Goal: Task Accomplishment & Management: Use online tool/utility

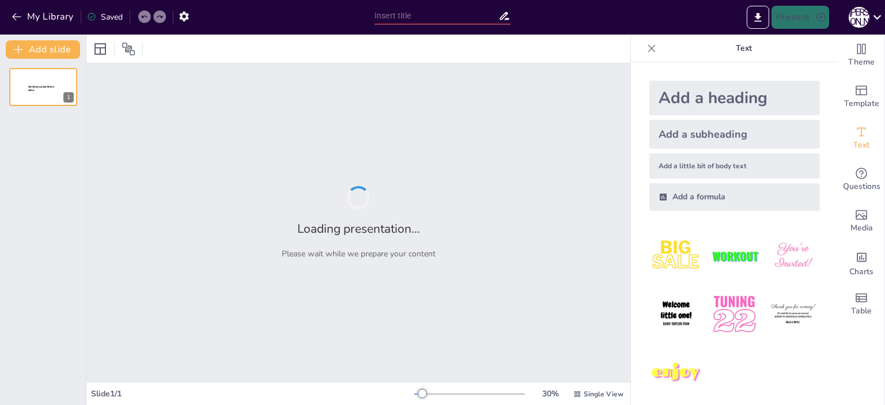
type input "Методологічні основи управління освітньою системою в умовах глобалізації"
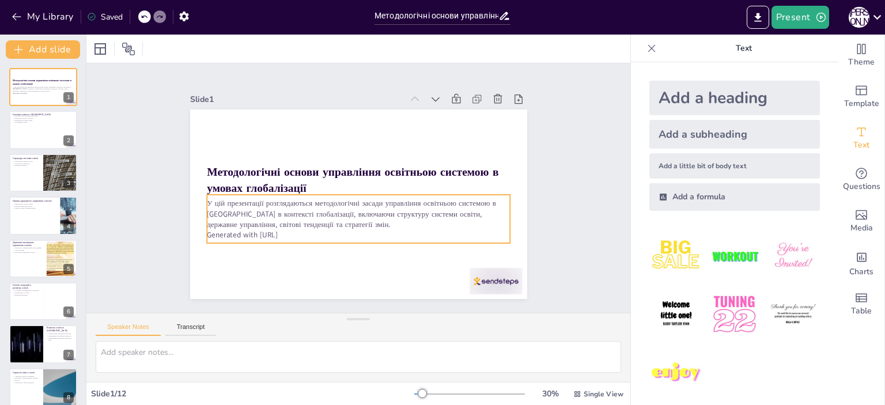
click at [293, 232] on p "Generated with [URL]" at bounding box center [358, 234] width 303 height 10
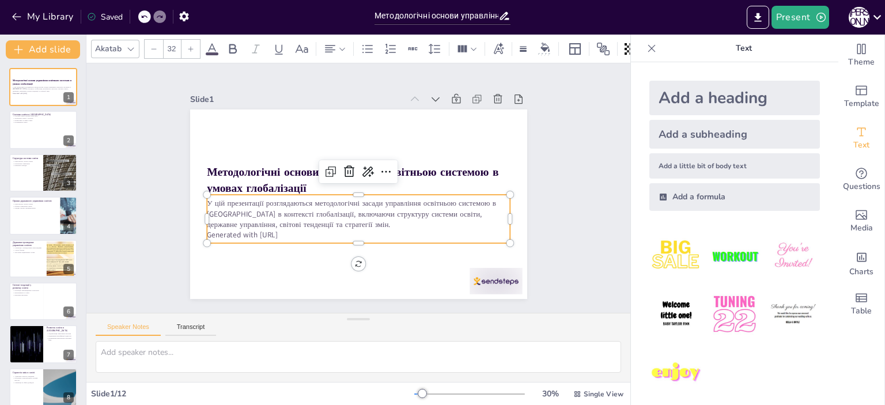
click at [298, 230] on p "Generated with [URL]" at bounding box center [358, 234] width 303 height 10
click at [288, 230] on p "Generated with [URL]" at bounding box center [358, 234] width 303 height 10
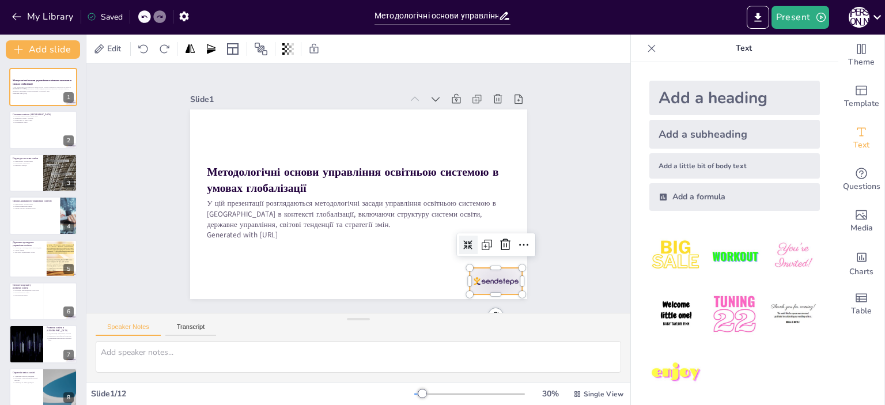
click at [492, 274] on div at bounding box center [496, 281] width 52 height 27
click at [489, 279] on icon at bounding box center [480, 287] width 17 height 17
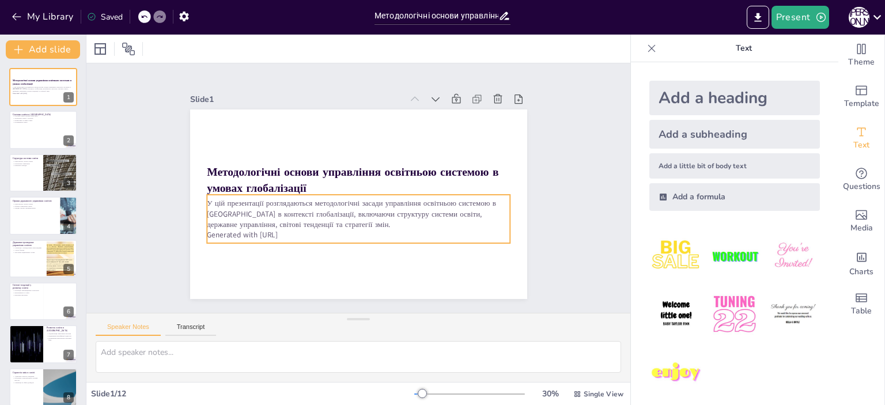
click at [266, 229] on p "Generated with [URL]" at bounding box center [358, 234] width 303 height 10
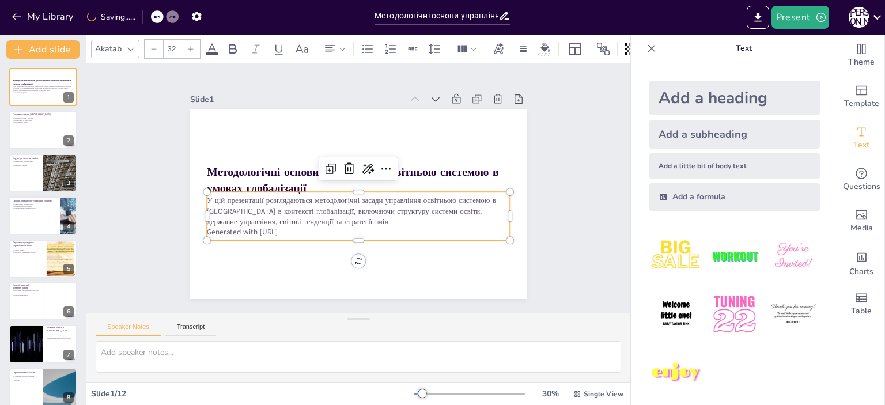
click at [290, 229] on p "Generated with [URL]" at bounding box center [358, 232] width 303 height 10
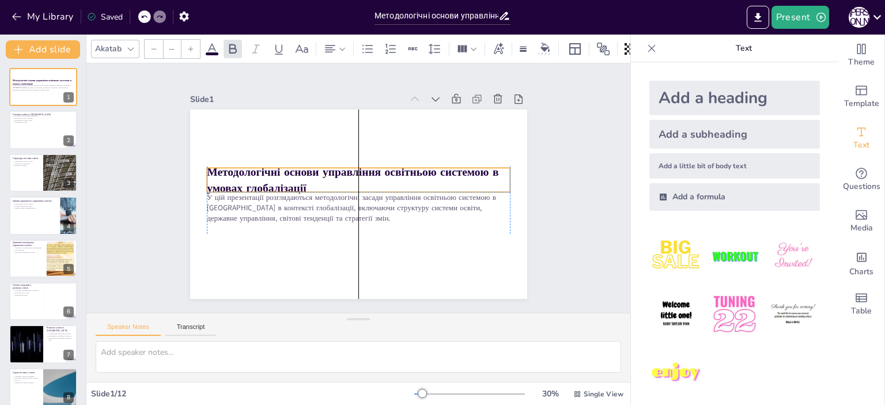
type input "48"
click at [246, 171] on strong "Методологічні основи управління освітньою системою в умовах глобалізації" at bounding box center [353, 179] width 292 height 31
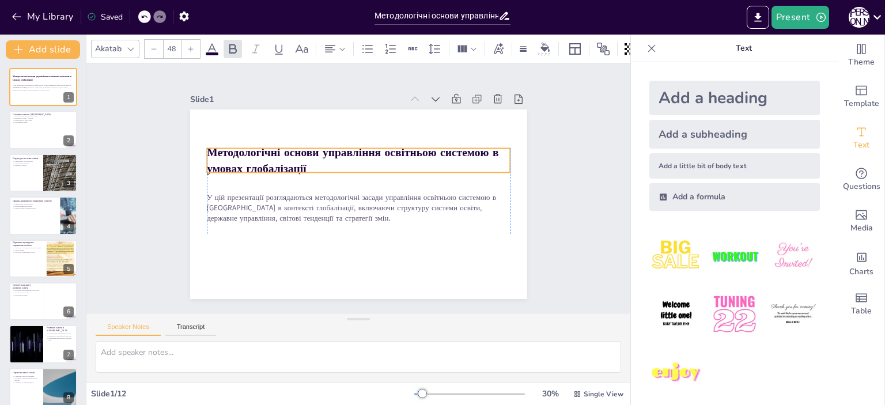
drag, startPoint x: 253, startPoint y: 172, endPoint x: 256, endPoint y: 153, distance: 19.8
click at [256, 153] on strong "Методологічні основи управління освітньою системою в умовах глобалізації" at bounding box center [353, 160] width 292 height 31
click at [35, 124] on div at bounding box center [43, 130] width 69 height 39
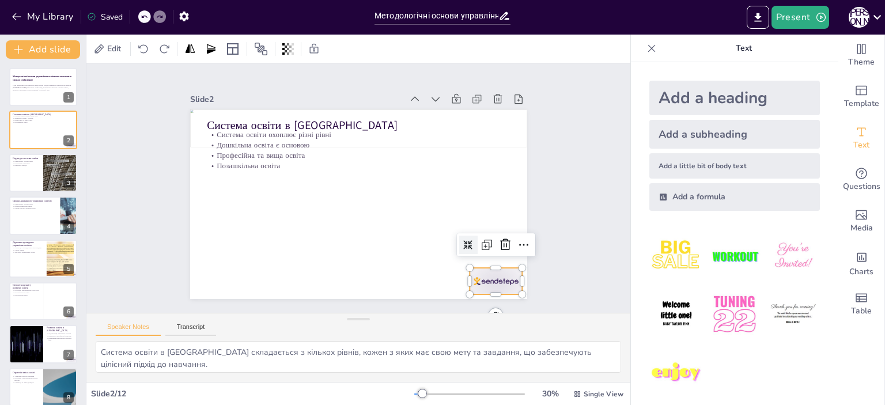
click at [475, 271] on div at bounding box center [496, 281] width 52 height 27
click at [500, 244] on icon at bounding box center [505, 245] width 14 height 14
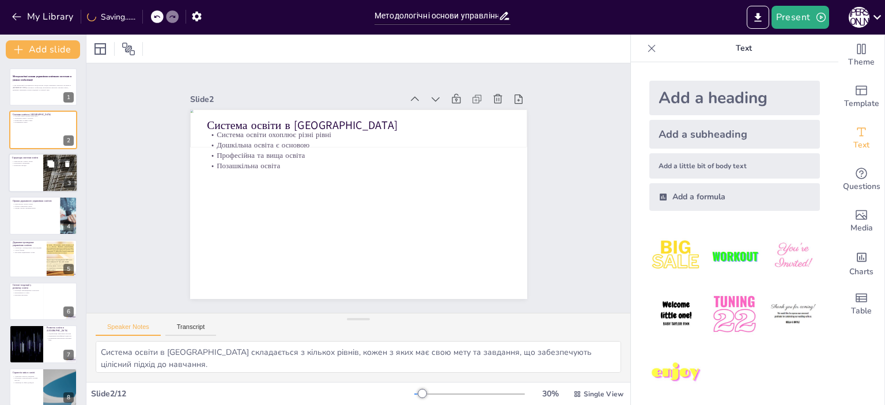
click at [48, 172] on div at bounding box center [60, 172] width 35 height 49
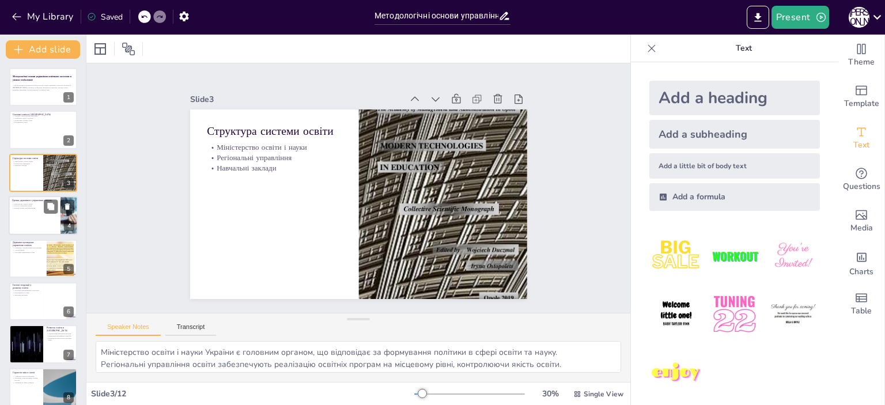
click at [38, 214] on div at bounding box center [43, 215] width 69 height 39
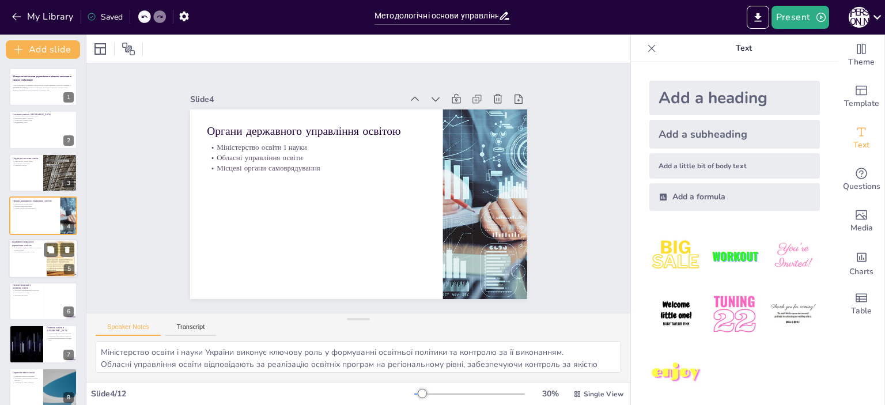
click at [46, 256] on div at bounding box center [43, 258] width 69 height 39
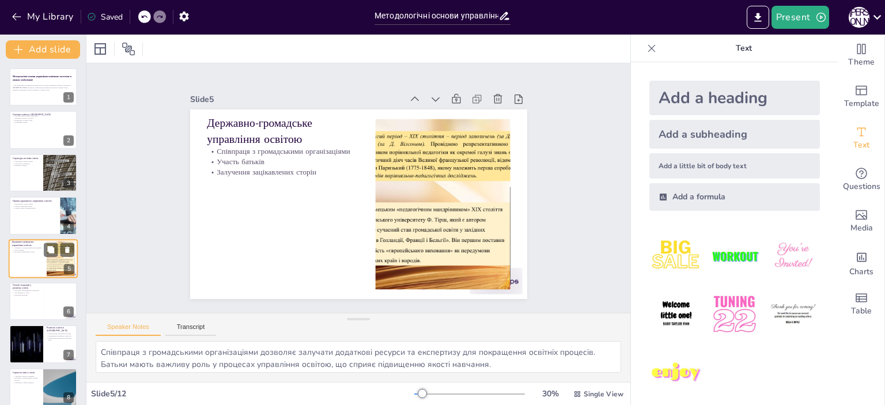
scroll to position [27, 0]
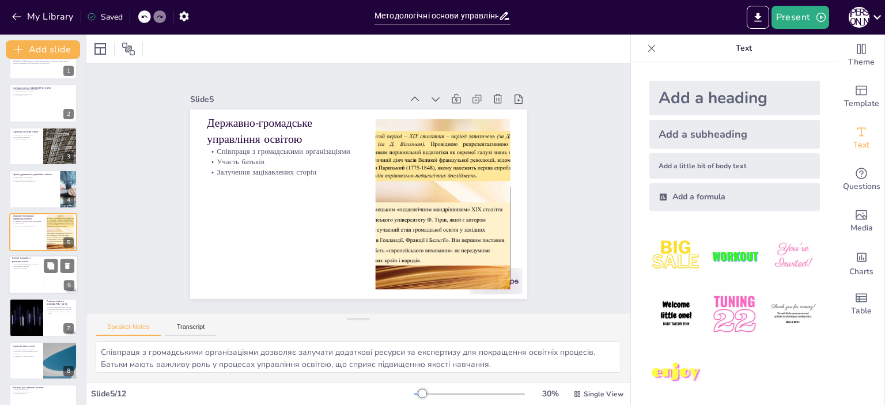
click at [34, 281] on div at bounding box center [43, 274] width 69 height 39
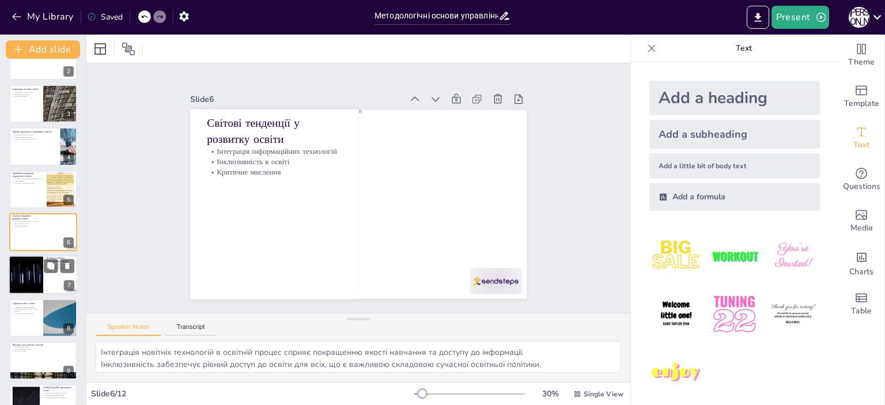
click at [22, 281] on div at bounding box center [25, 275] width 69 height 39
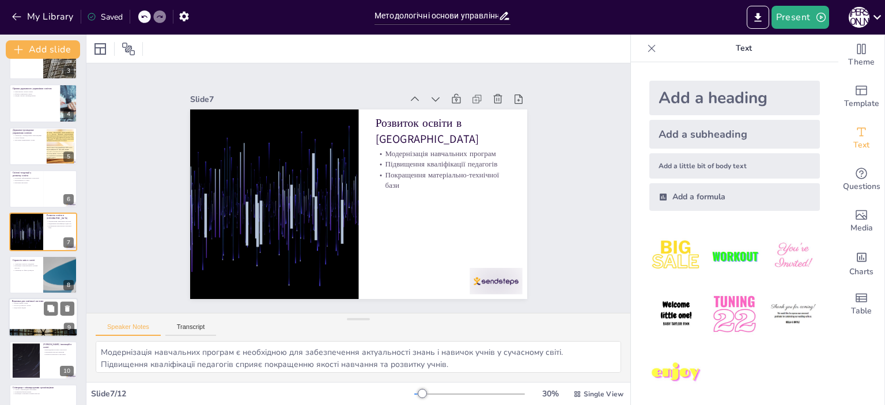
click at [50, 323] on div at bounding box center [43, 317] width 69 height 39
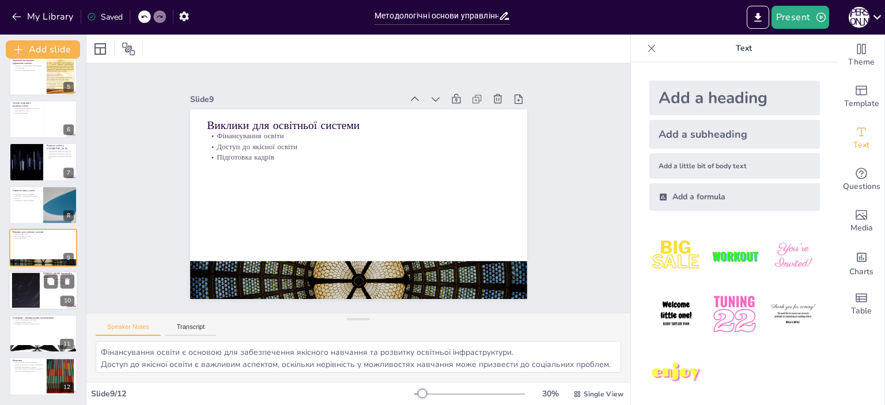
scroll to position [182, 0]
click at [35, 294] on div at bounding box center [26, 291] width 62 height 35
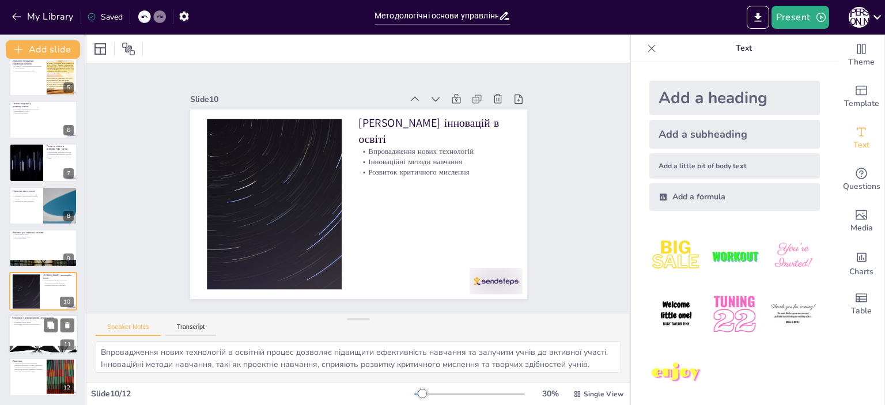
click at [23, 343] on div at bounding box center [43, 334] width 69 height 39
type textarea "Участь у міжнародних програмах дозволяє [GEOGRAPHIC_DATA] отримувати нові знанн…"
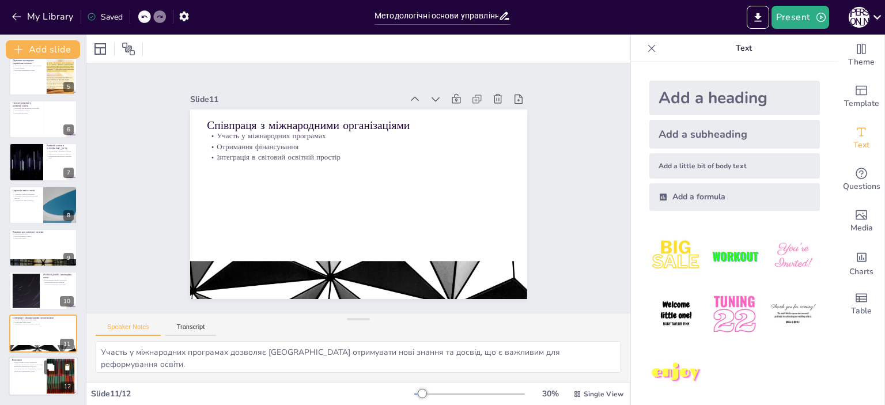
click at [25, 380] on div at bounding box center [43, 376] width 69 height 39
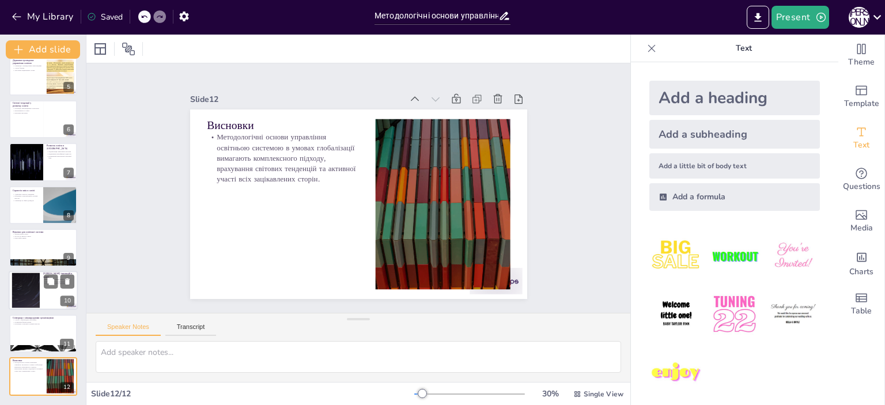
click at [30, 294] on div at bounding box center [26, 290] width 62 height 35
type textarea "Впровадження нових технологій в освітній процес дозволяє підвищити ефективність…"
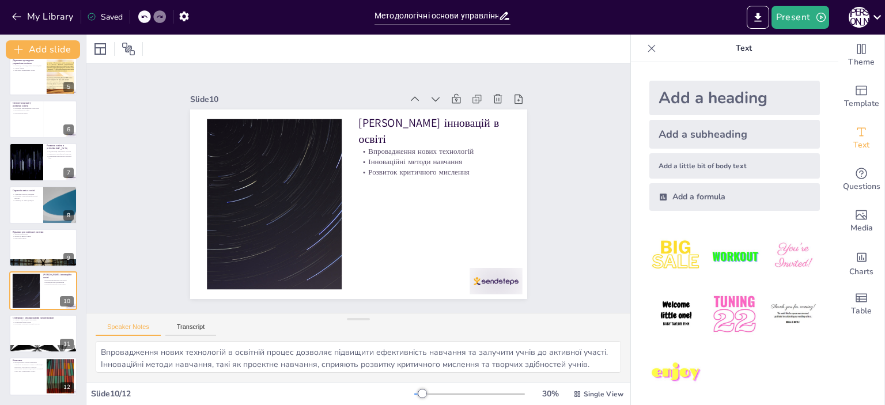
click at [666, 252] on img at bounding box center [676, 256] width 54 height 54
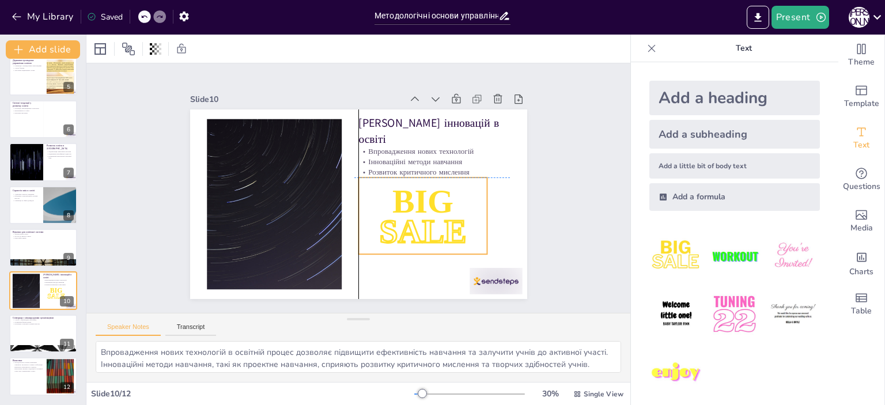
drag, startPoint x: 311, startPoint y: 193, endPoint x: 422, endPoint y: 228, distance: 116.5
click at [421, 228] on span "SALE" at bounding box center [422, 231] width 87 height 37
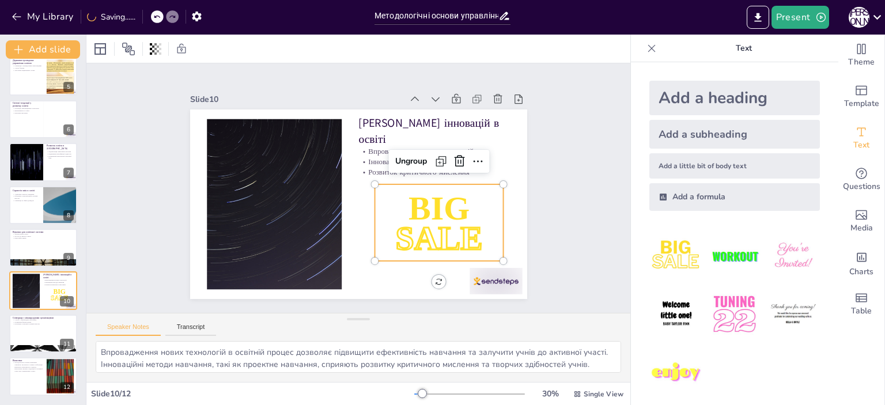
drag, startPoint x: 449, startPoint y: 157, endPoint x: 504, endPoint y: 176, distance: 57.4
click at [452, 157] on icon at bounding box center [459, 161] width 14 height 14
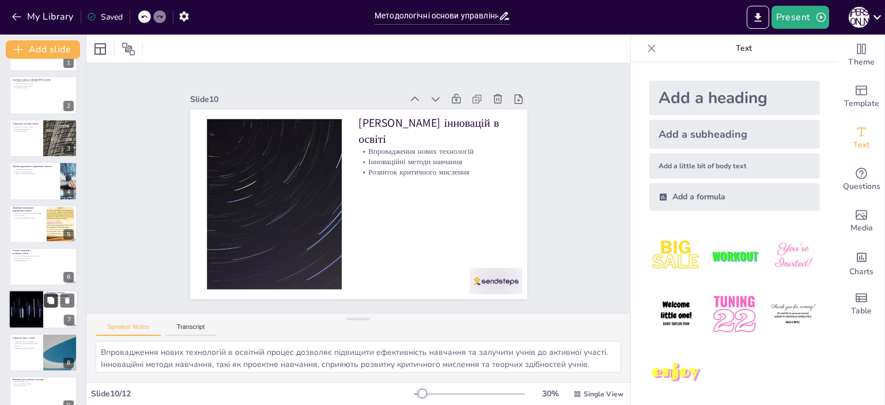
scroll to position [0, 0]
